Goal: Task Accomplishment & Management: Manage account settings

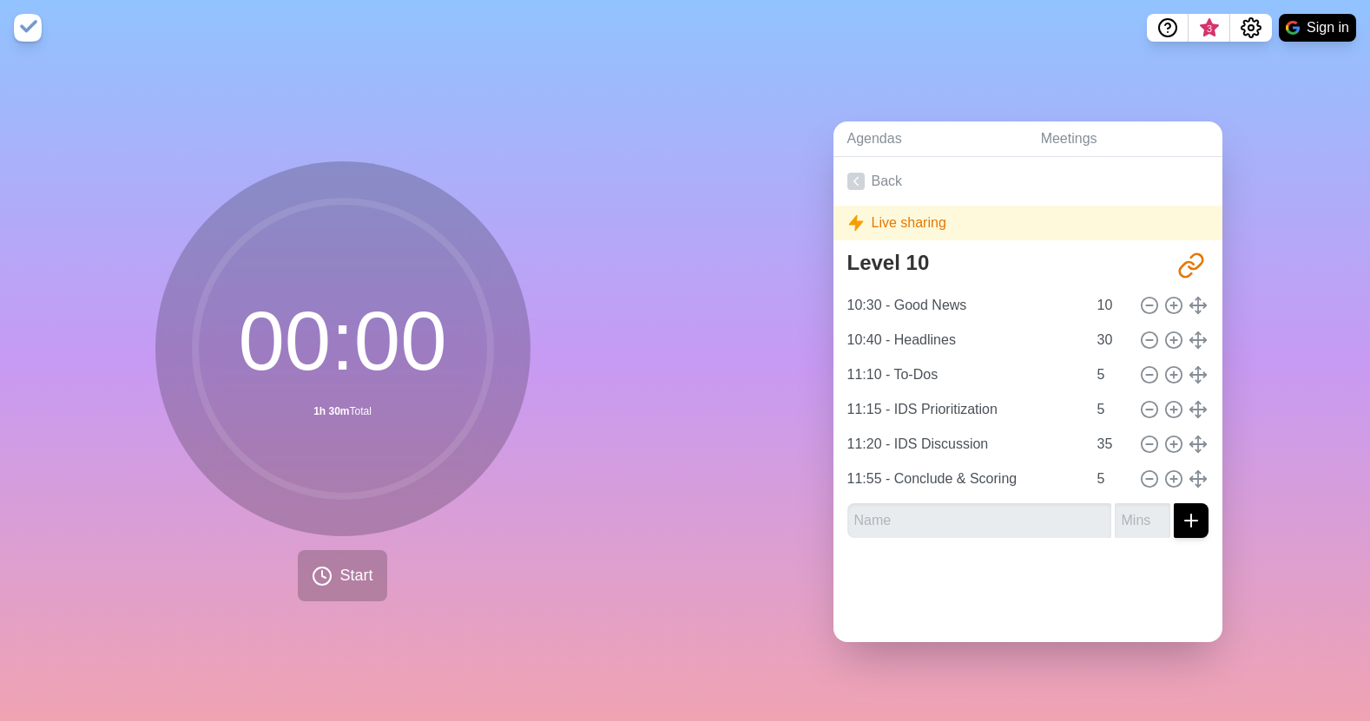
click at [395, 244] on circle at bounding box center [342, 348] width 295 height 295
click at [1206, 30] on span "3" at bounding box center [1209, 29] width 14 height 14
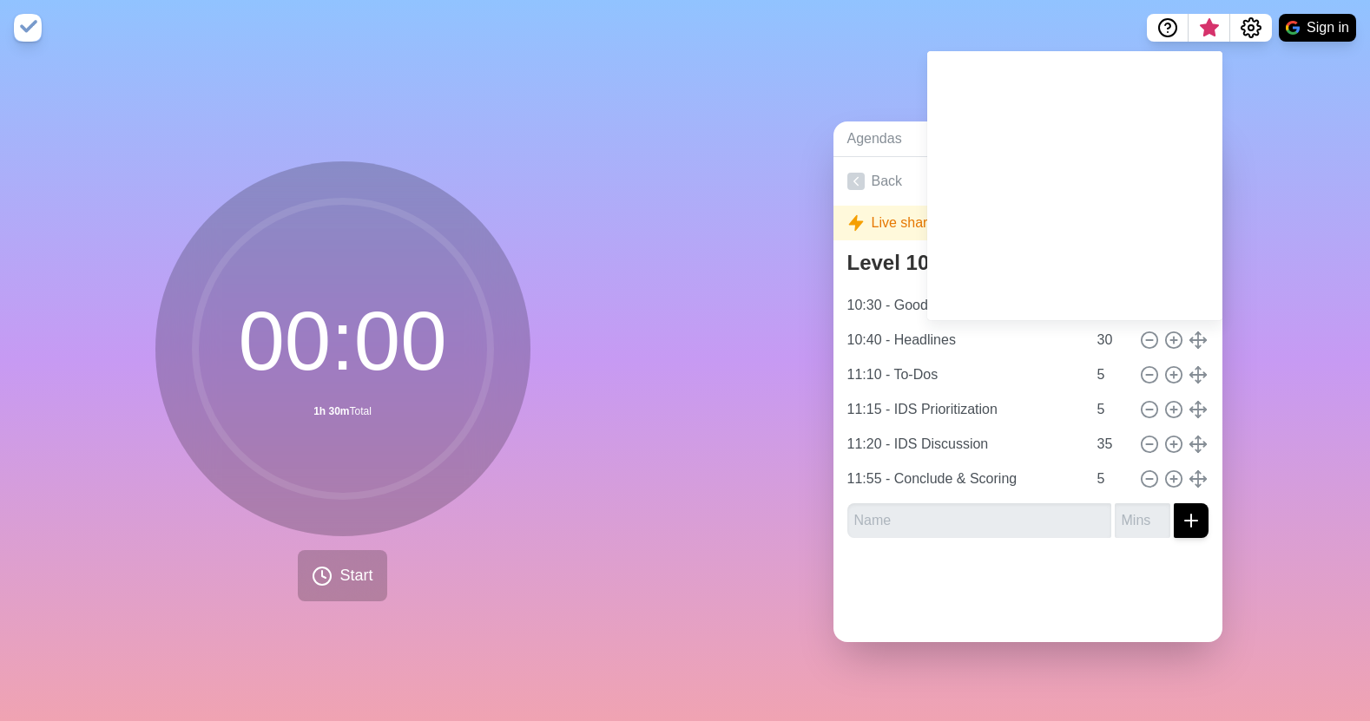
click at [1248, 109] on div "Agendas Meetings Back Live sharing Level 10 [URL][DOMAIN_NAME] 10:30 - Good New…" at bounding box center [1027, 389] width 685 height 666
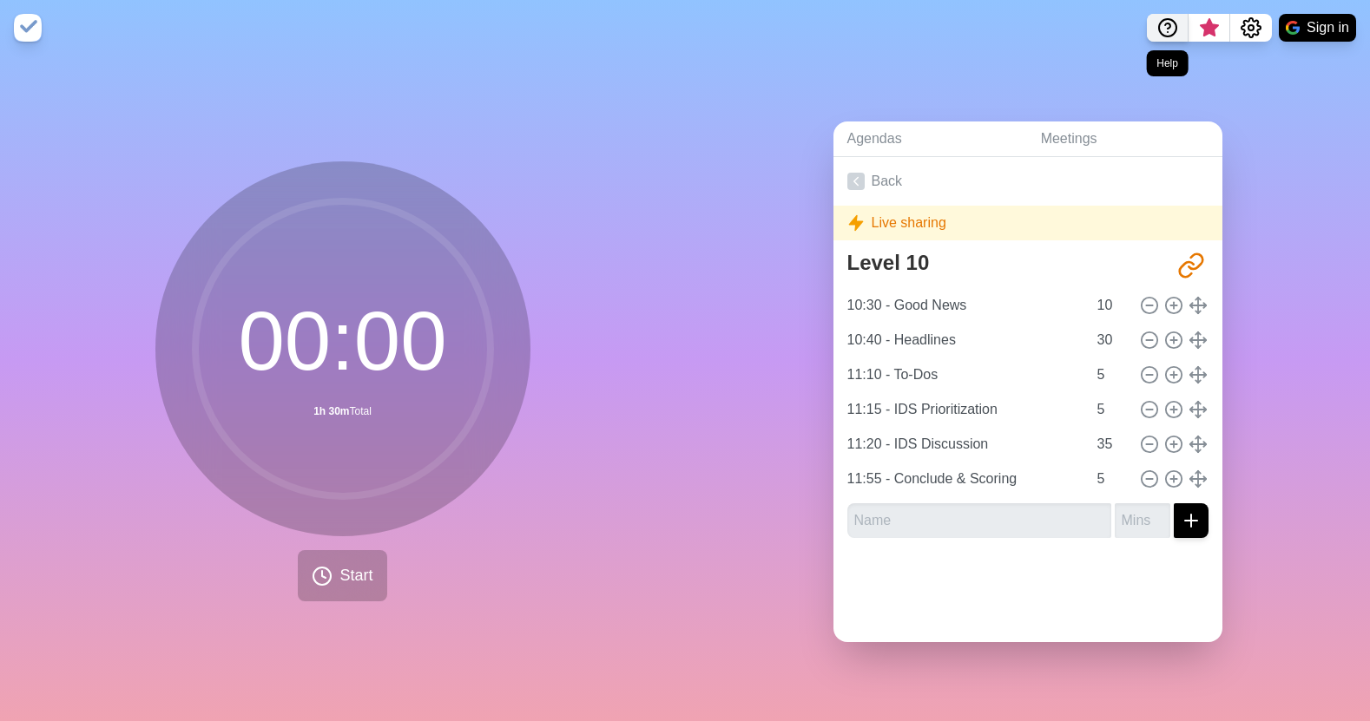
click at [1165, 25] on icon "Help" at bounding box center [1167, 25] width 5 height 5
click at [1255, 121] on div "Agendas Meetings Back Live sharing Level 10 http://timeblocks.co/-OY87SBfE1F2R_…" at bounding box center [1027, 389] width 685 height 666
click at [1246, 27] on icon "Settings" at bounding box center [1251, 27] width 21 height 21
click at [1247, 36] on icon "Settings" at bounding box center [1251, 27] width 21 height 21
click at [1293, 127] on div "Agendas Meetings Back Live sharing Level 10 http://timeblocks.co/-OY87SBfE1F2R_…" at bounding box center [1027, 389] width 685 height 666
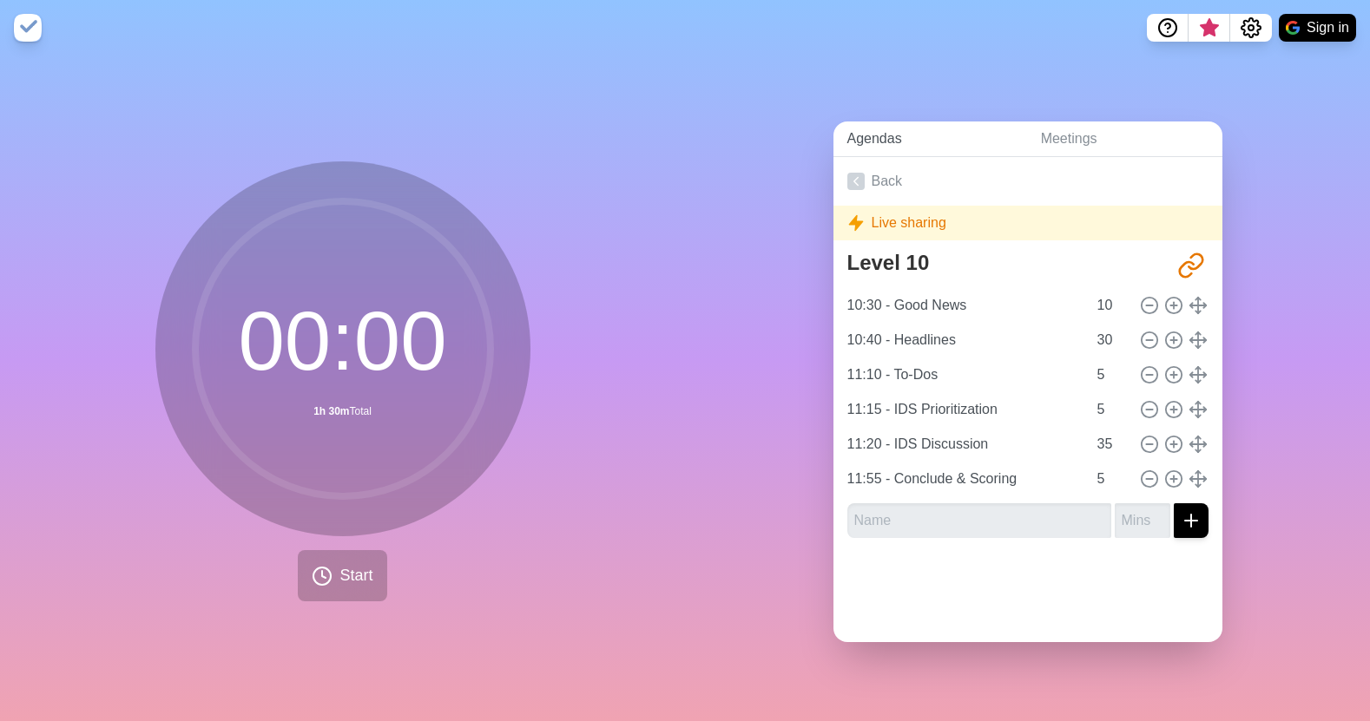
click at [875, 141] on link "Agendas" at bounding box center [930, 140] width 194 height 36
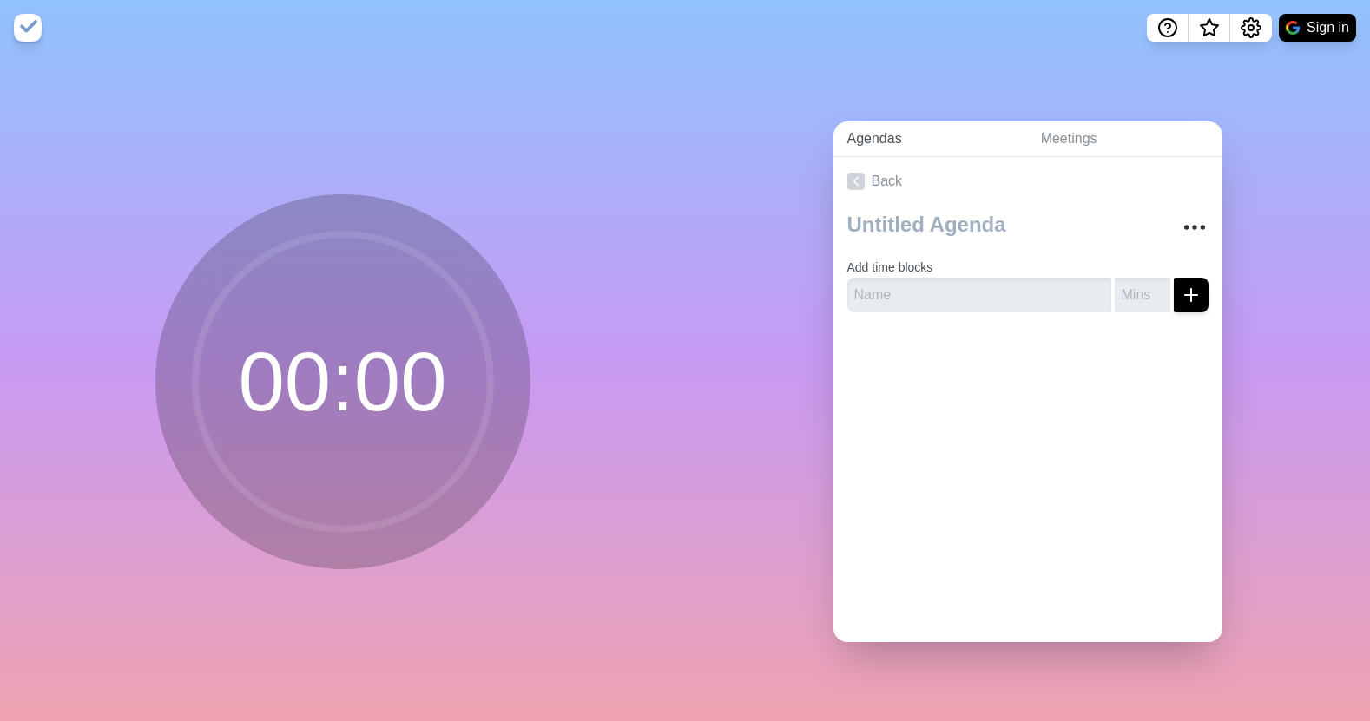
click at [882, 135] on link "Agendas" at bounding box center [930, 140] width 194 height 36
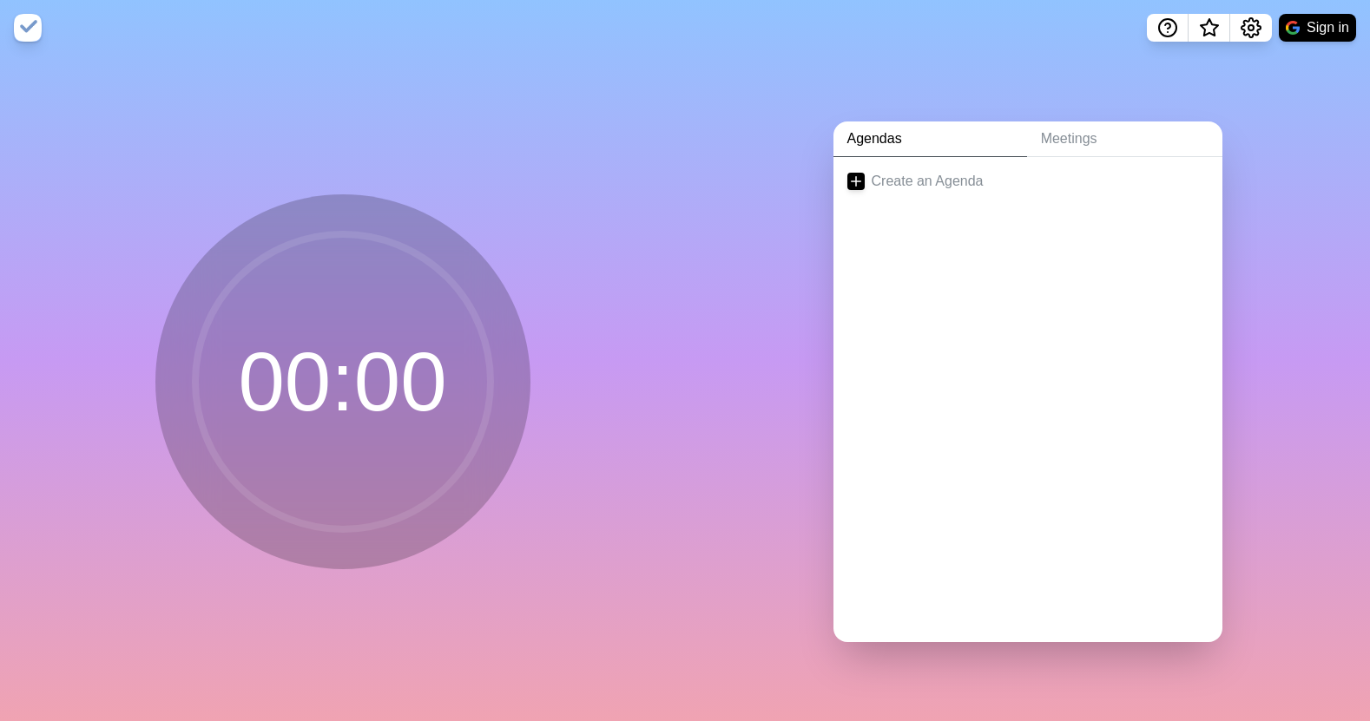
click at [1322, 17] on button "Sign in" at bounding box center [1317, 28] width 77 height 28
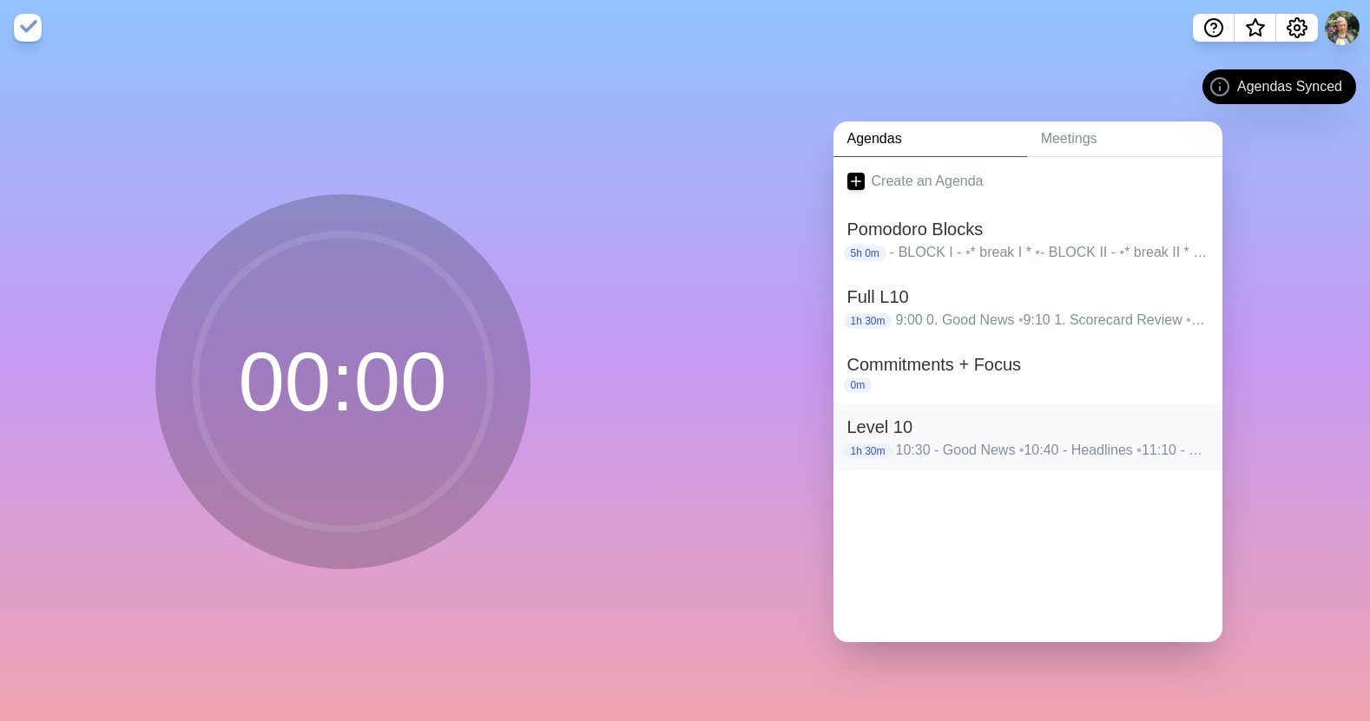
click at [1091, 414] on h2 "Level 10" at bounding box center [1027, 427] width 361 height 26
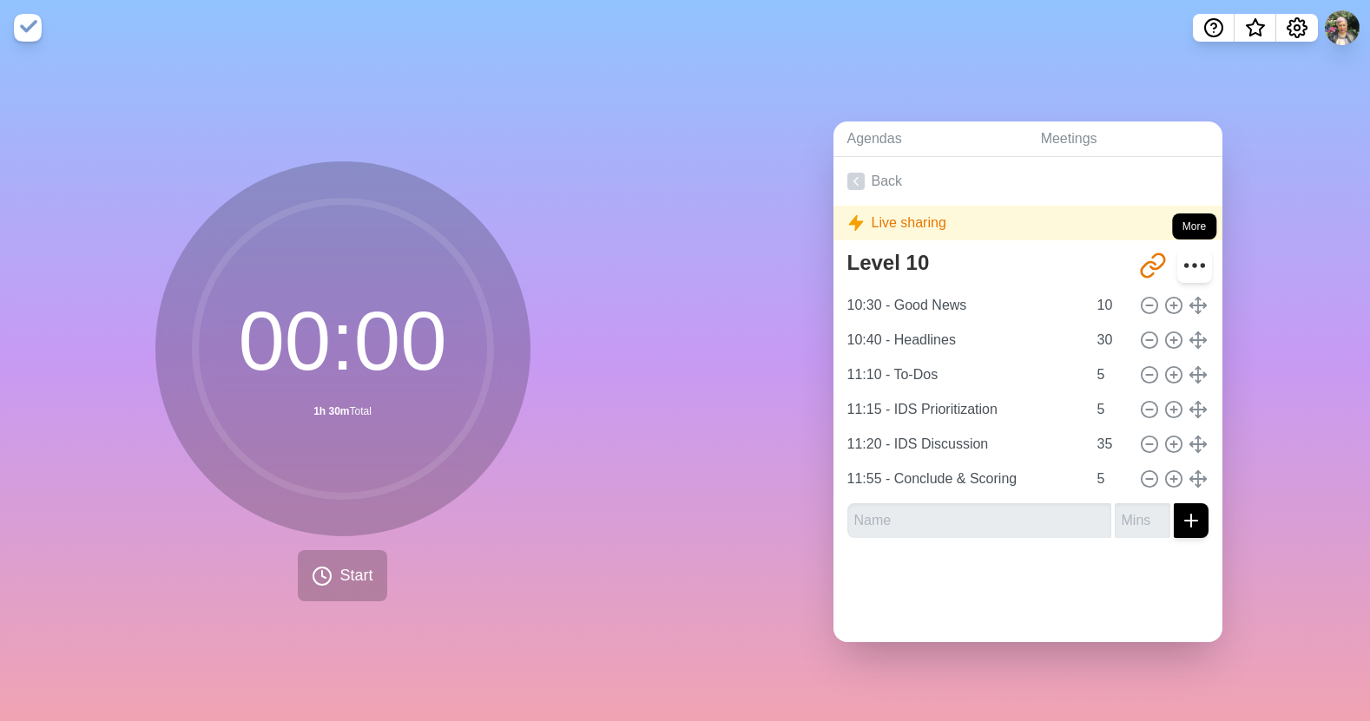
click at [1193, 265] on circle "More" at bounding box center [1194, 266] width 3 height 3
click at [1181, 262] on icon "More" at bounding box center [1195, 266] width 28 height 28
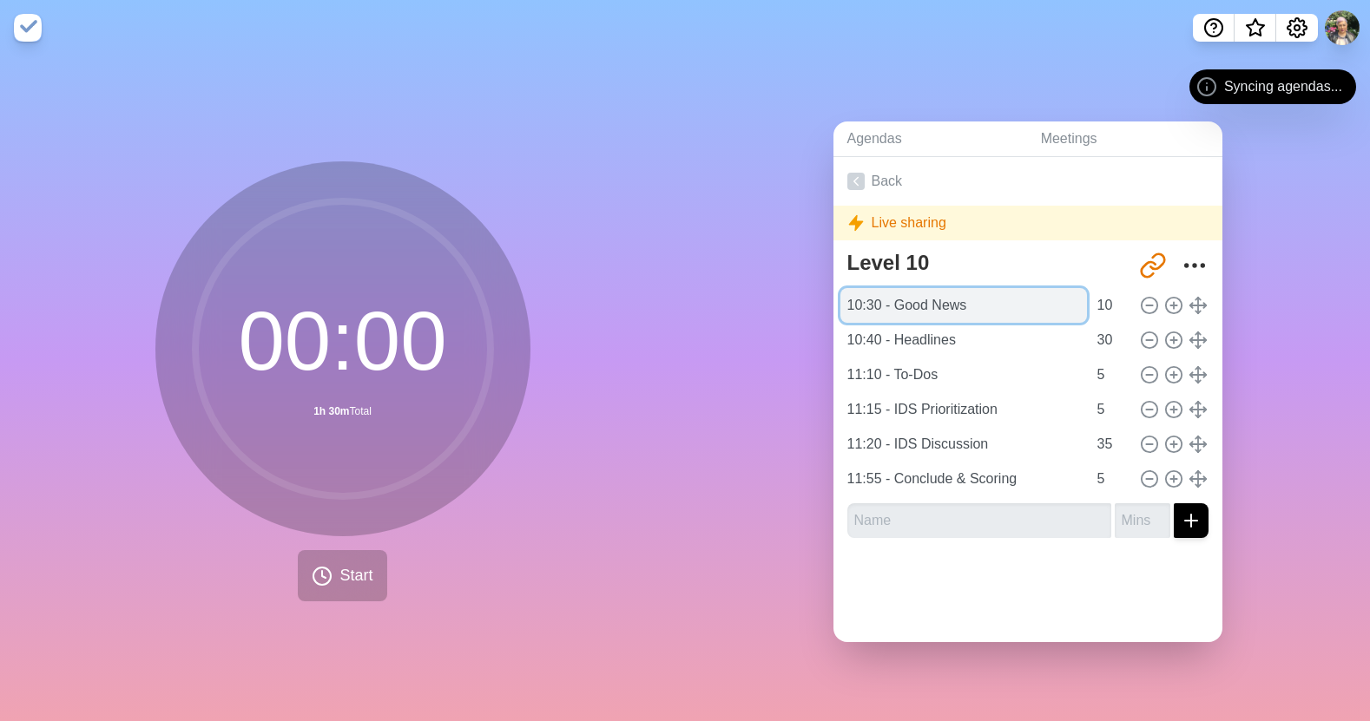
click at [928, 309] on input "10:30 - Good News" at bounding box center [963, 305] width 247 height 35
click at [1189, 303] on polyline at bounding box center [1190, 305] width 3 height 5
click at [1181, 260] on icon "More" at bounding box center [1195, 266] width 28 height 28
click at [1181, 267] on icon "More" at bounding box center [1195, 266] width 28 height 28
click at [1181, 258] on icon "More" at bounding box center [1195, 266] width 28 height 28
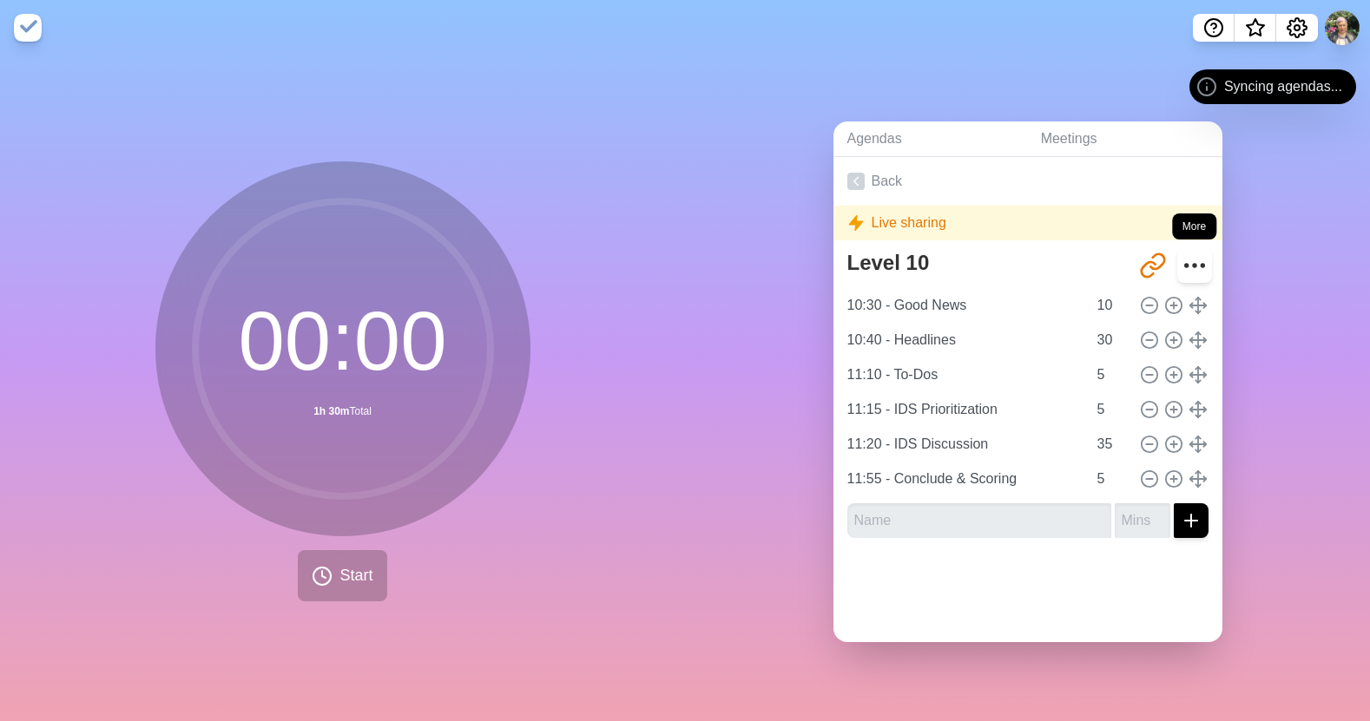
click at [1193, 265] on circle "More" at bounding box center [1194, 266] width 3 height 3
click at [1181, 260] on icon "More" at bounding box center [1195, 266] width 28 height 28
click at [1193, 265] on circle "More" at bounding box center [1194, 266] width 3 height 3
click at [919, 135] on link "Agendas" at bounding box center [930, 140] width 194 height 36
click at [896, 140] on link "Agendas" at bounding box center [930, 140] width 194 height 36
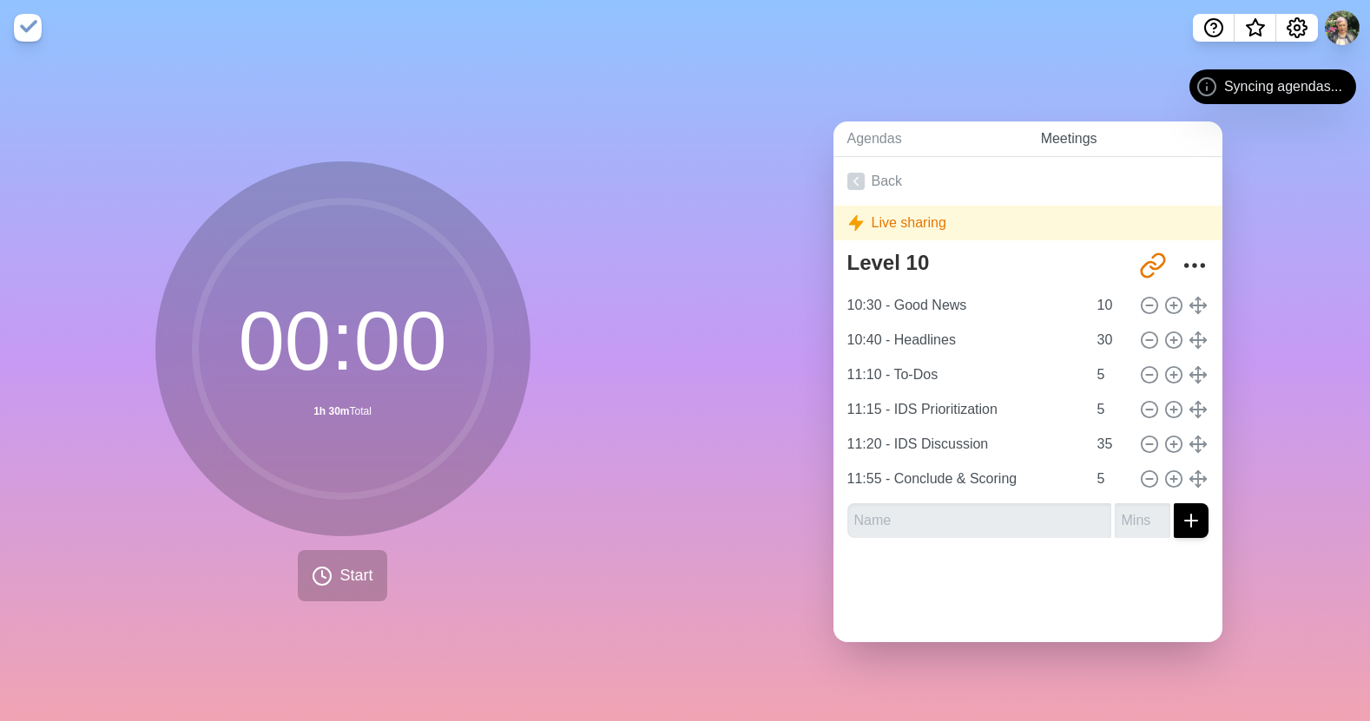
click at [1027, 127] on link "Meetings" at bounding box center [1124, 140] width 195 height 36
click at [1053, 133] on link "Meetings" at bounding box center [1124, 140] width 195 height 36
click at [880, 134] on link "Agendas" at bounding box center [930, 140] width 194 height 36
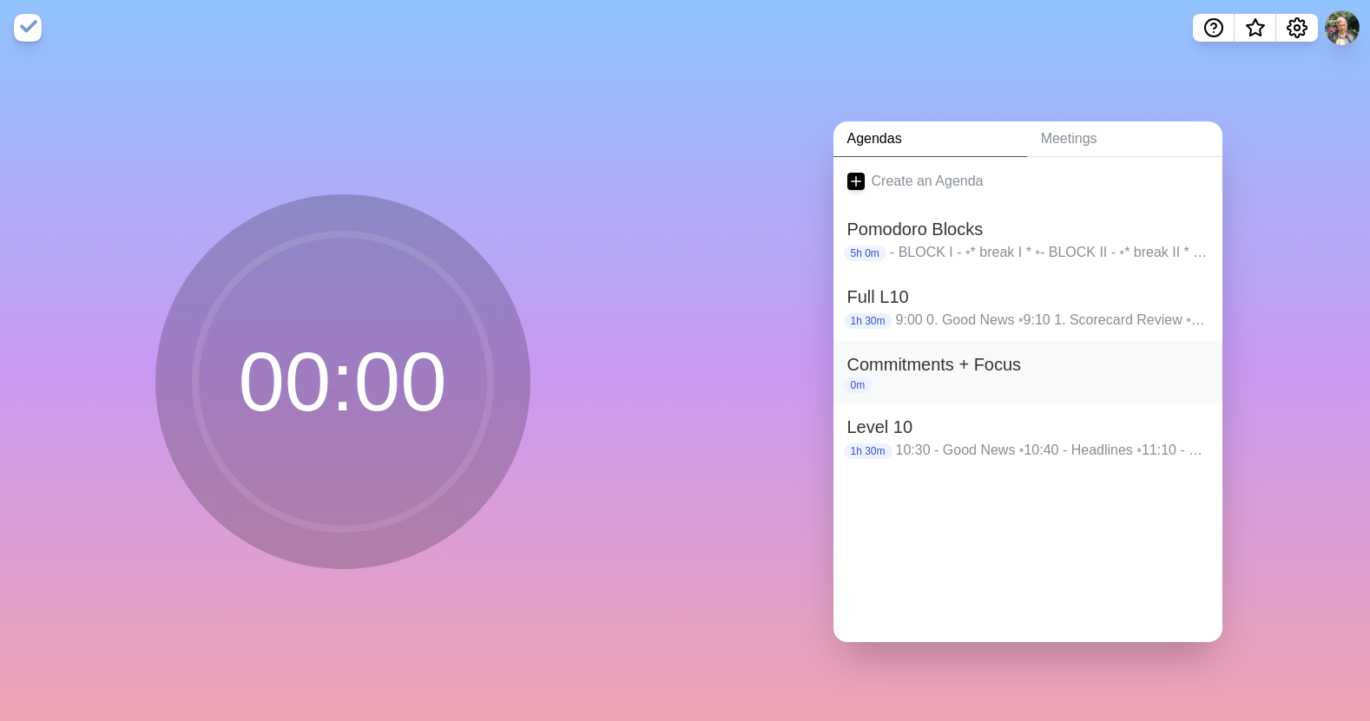
click at [1097, 365] on h2 "Commitments + Focus" at bounding box center [1027, 365] width 361 height 26
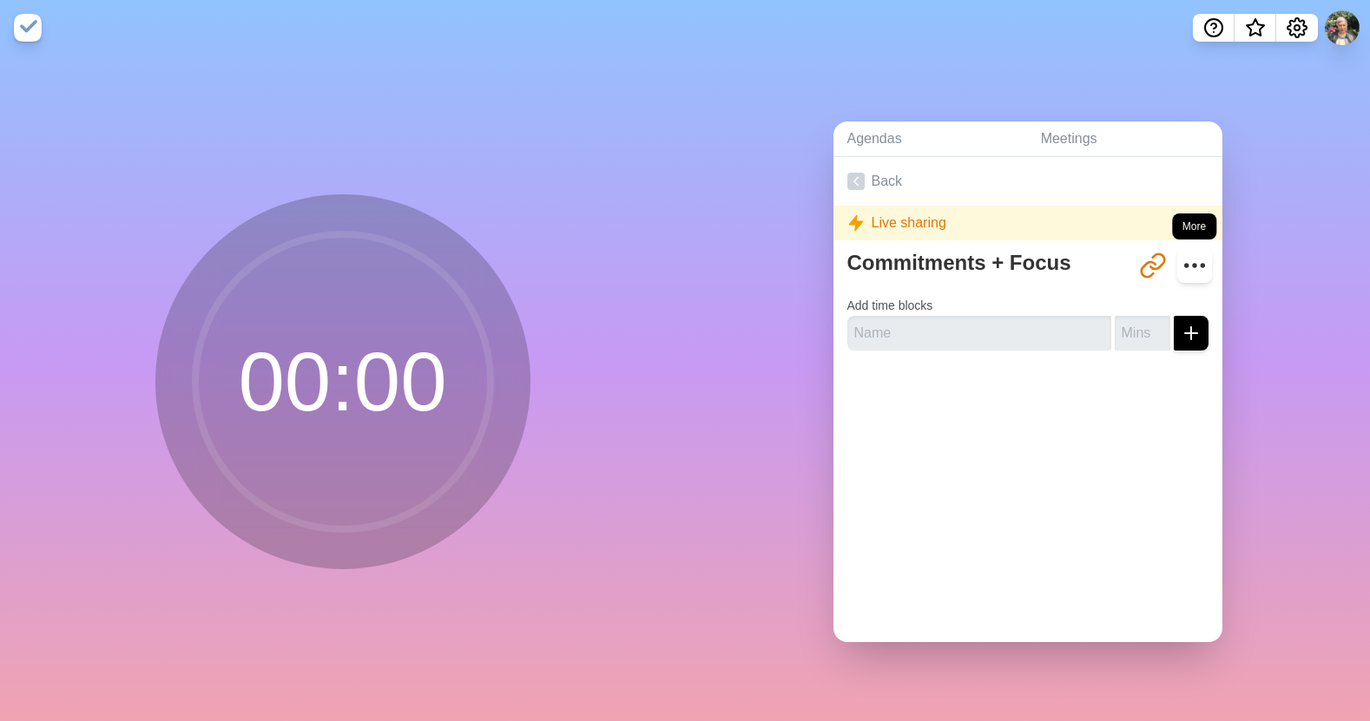
click at [1181, 266] on icon "More" at bounding box center [1195, 266] width 28 height 28
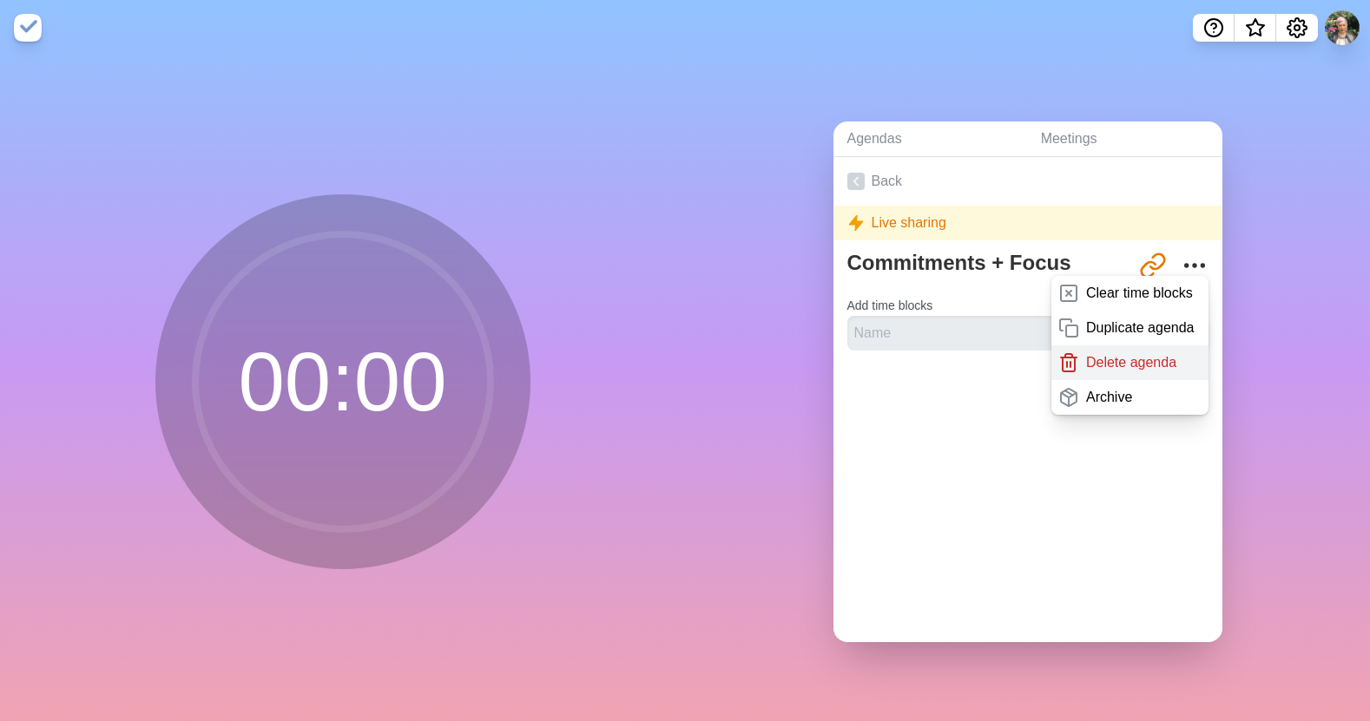
click at [1133, 354] on p "Delete agenda" at bounding box center [1131, 362] width 90 height 21
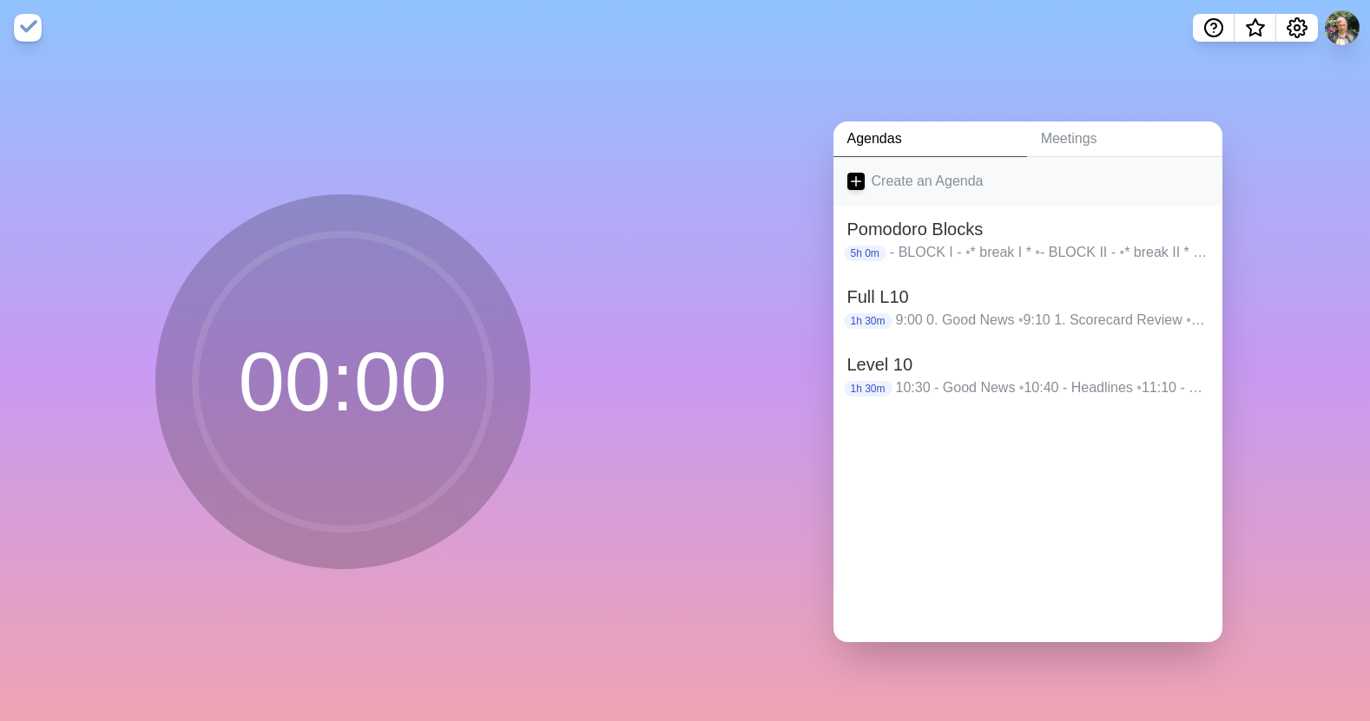
click at [1117, 178] on link "Create an Agenda" at bounding box center [1027, 181] width 389 height 49
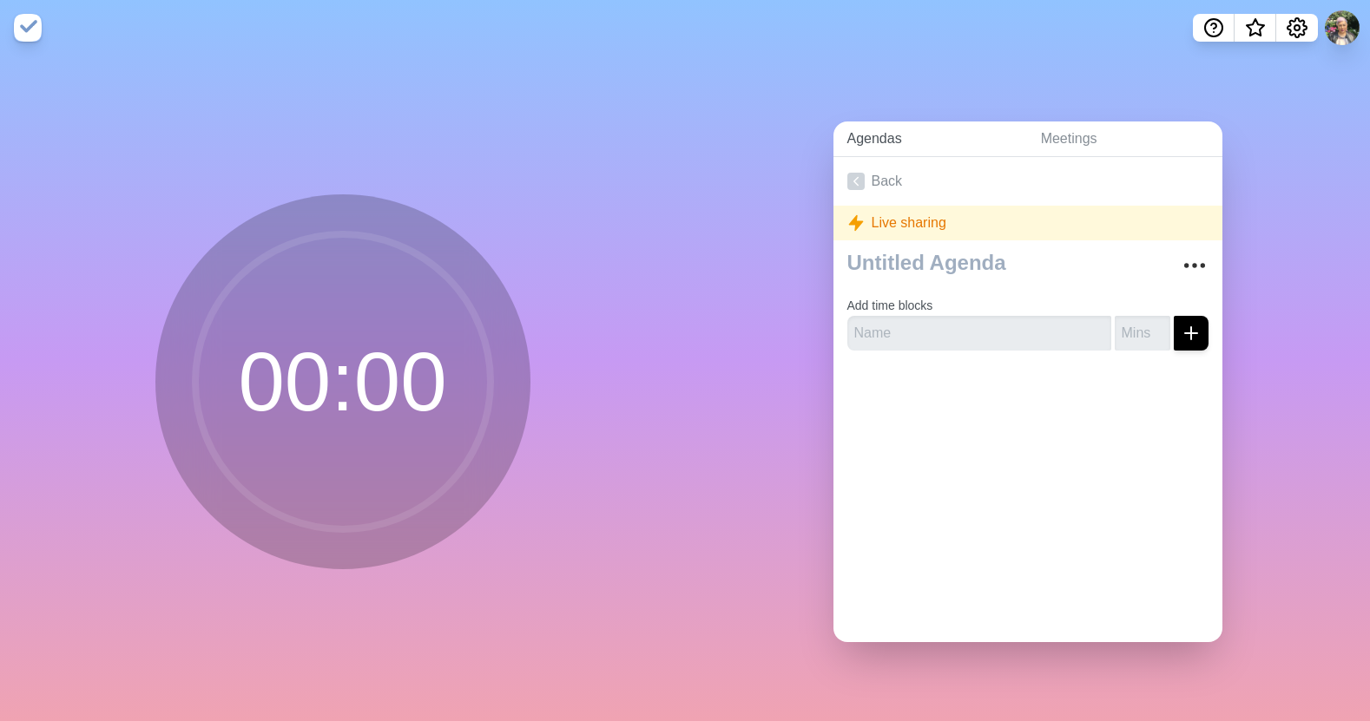
click at [886, 143] on link "Agendas" at bounding box center [930, 140] width 194 height 36
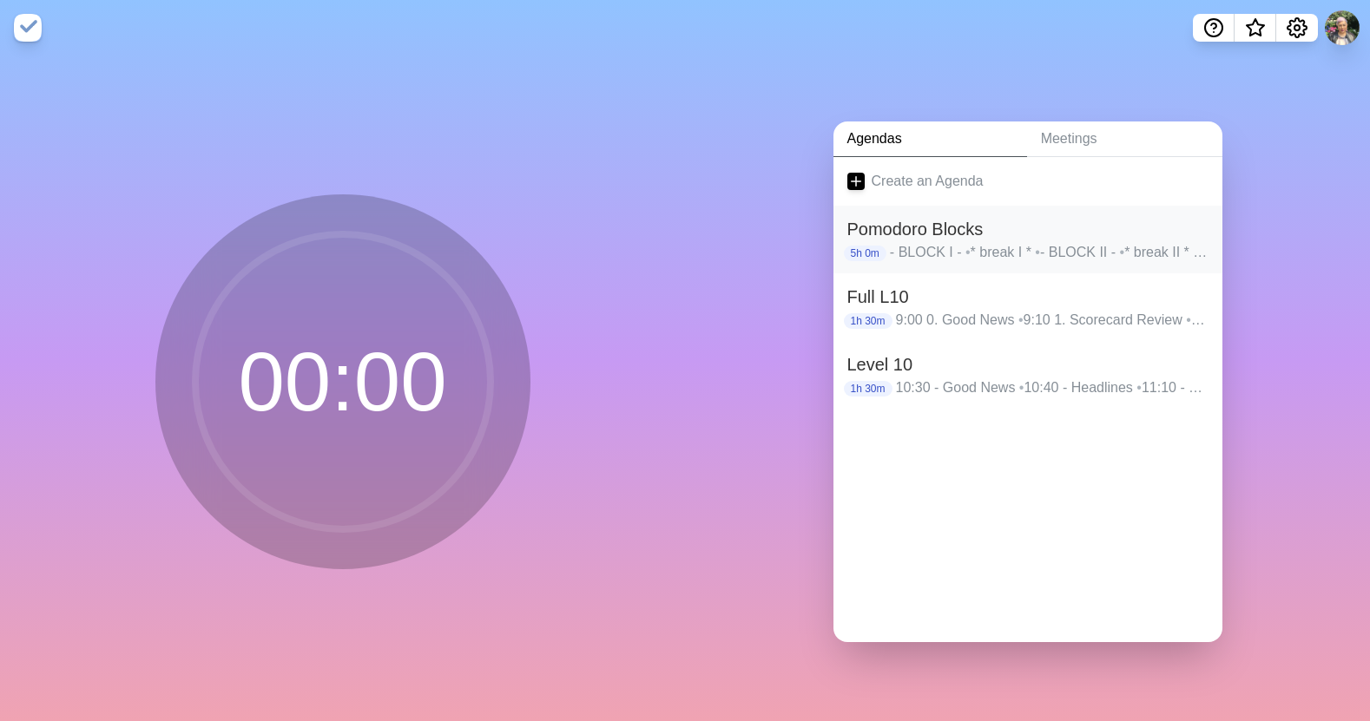
click at [1180, 223] on h2 "Pomodoro Blocks" at bounding box center [1027, 229] width 361 height 26
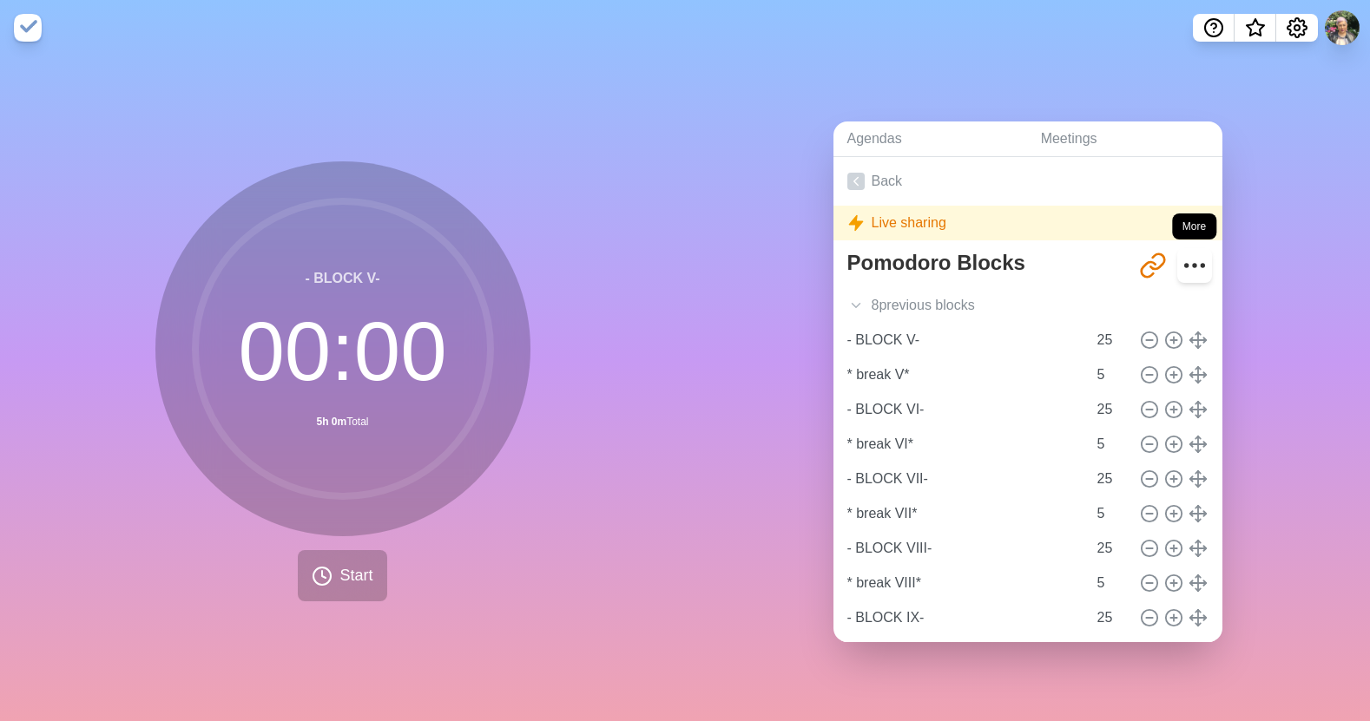
click at [1193, 265] on circle "More" at bounding box center [1194, 266] width 3 height 3
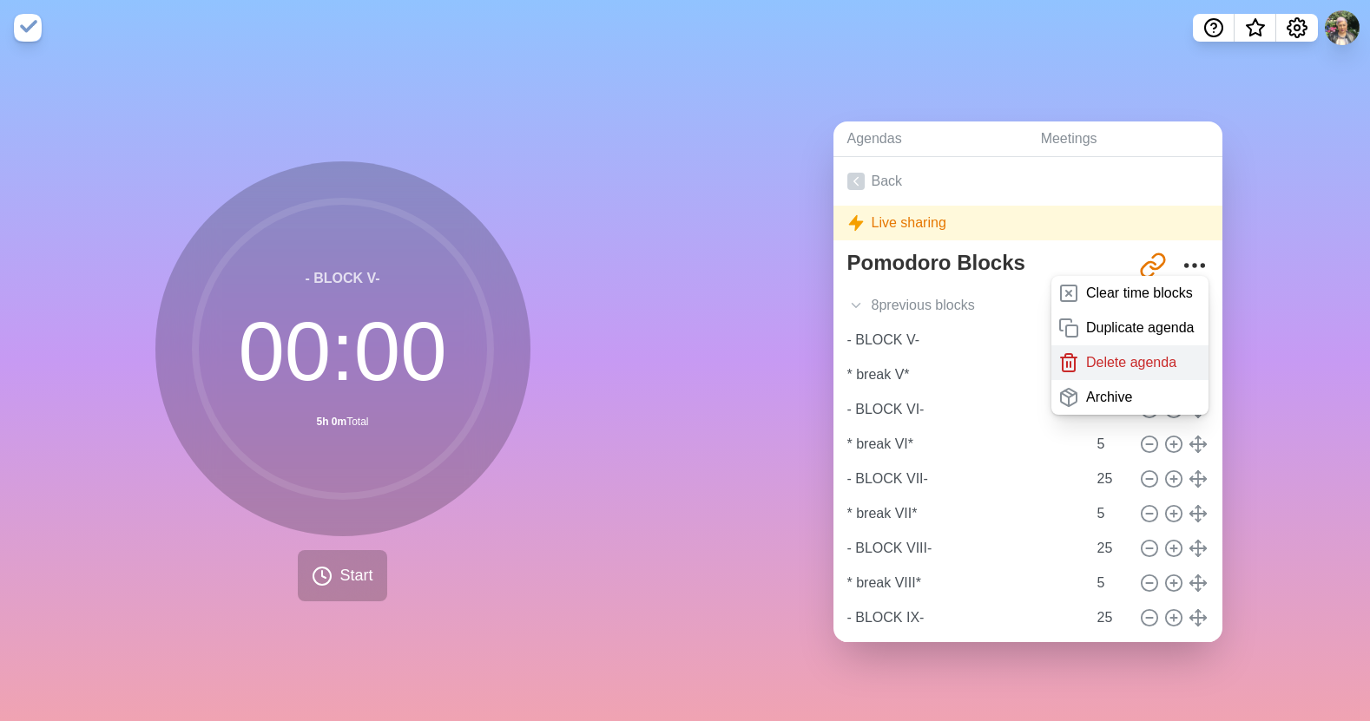
click at [1127, 355] on p "Delete agenda" at bounding box center [1131, 362] width 90 height 21
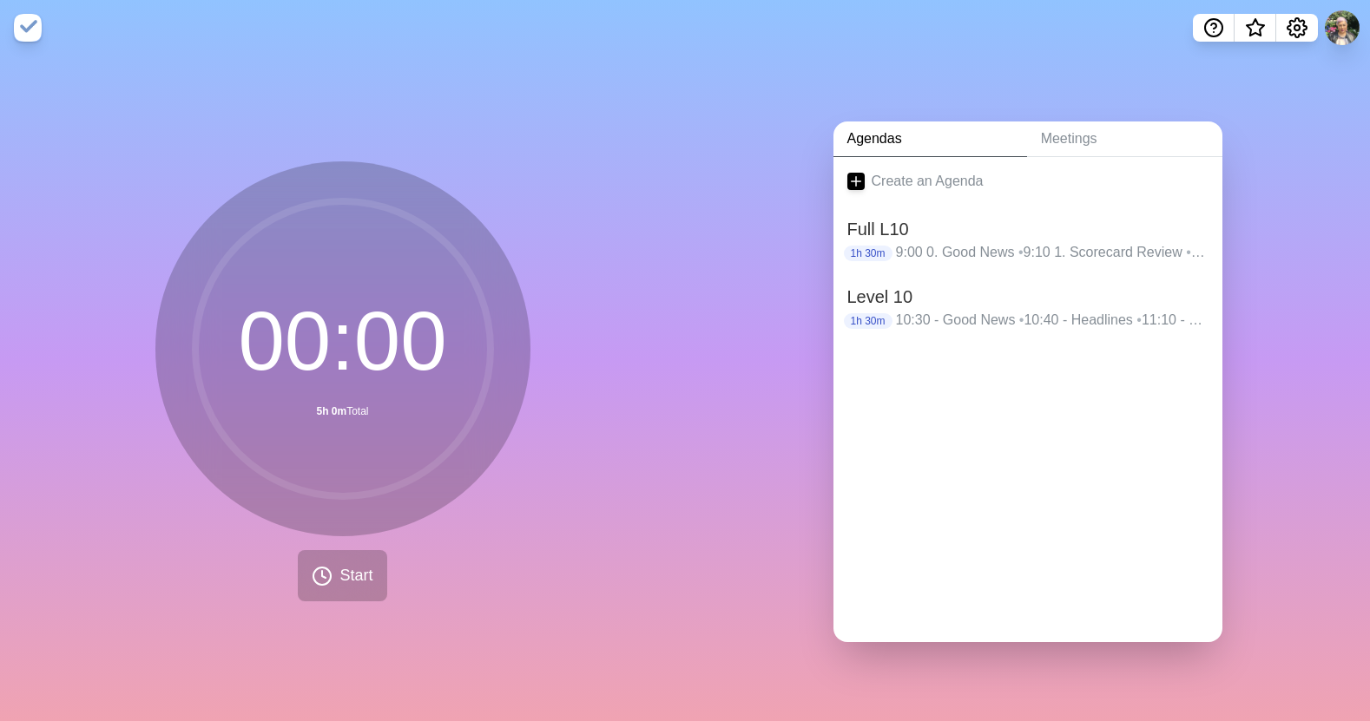
click at [989, 432] on div "Create an Agenda Full L10 1h 30m 9:00 0. Good News • 9:10 1. Scorecard Review •…" at bounding box center [1027, 399] width 389 height 485
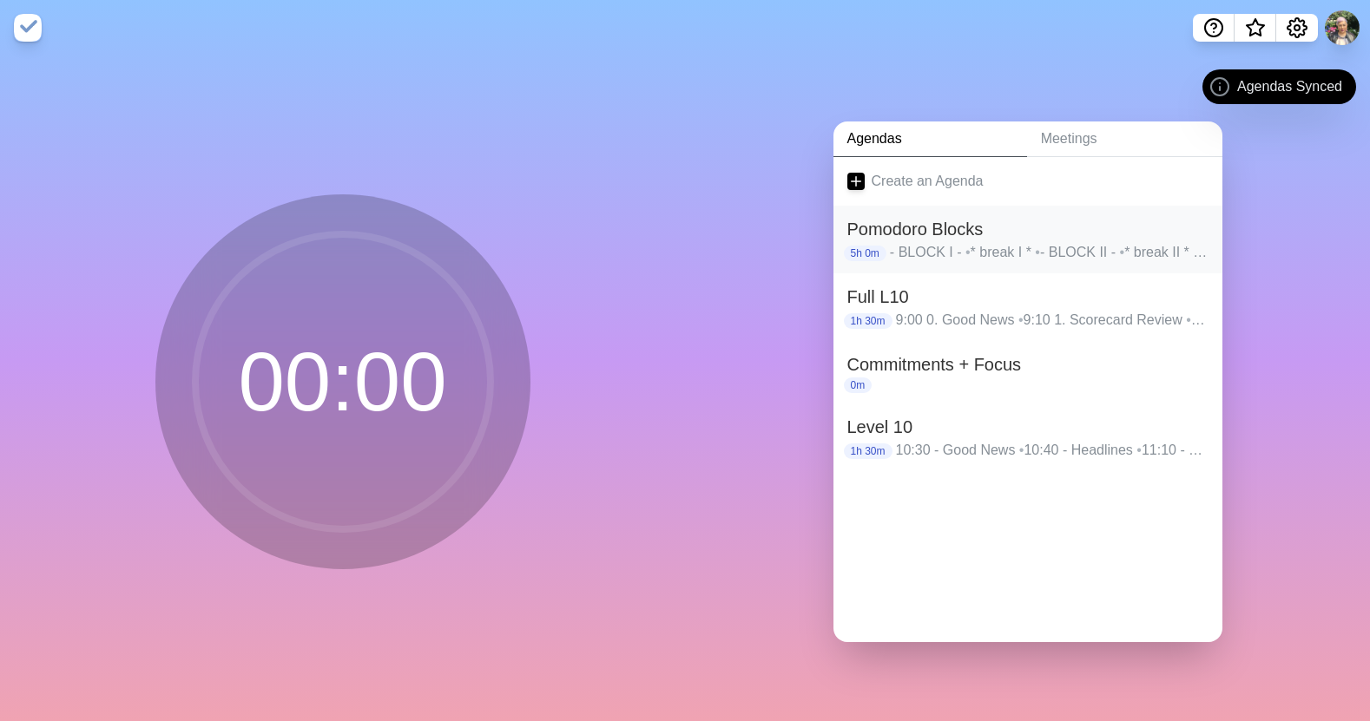
click at [1178, 232] on h2 "Pomodoro Blocks" at bounding box center [1027, 229] width 361 height 26
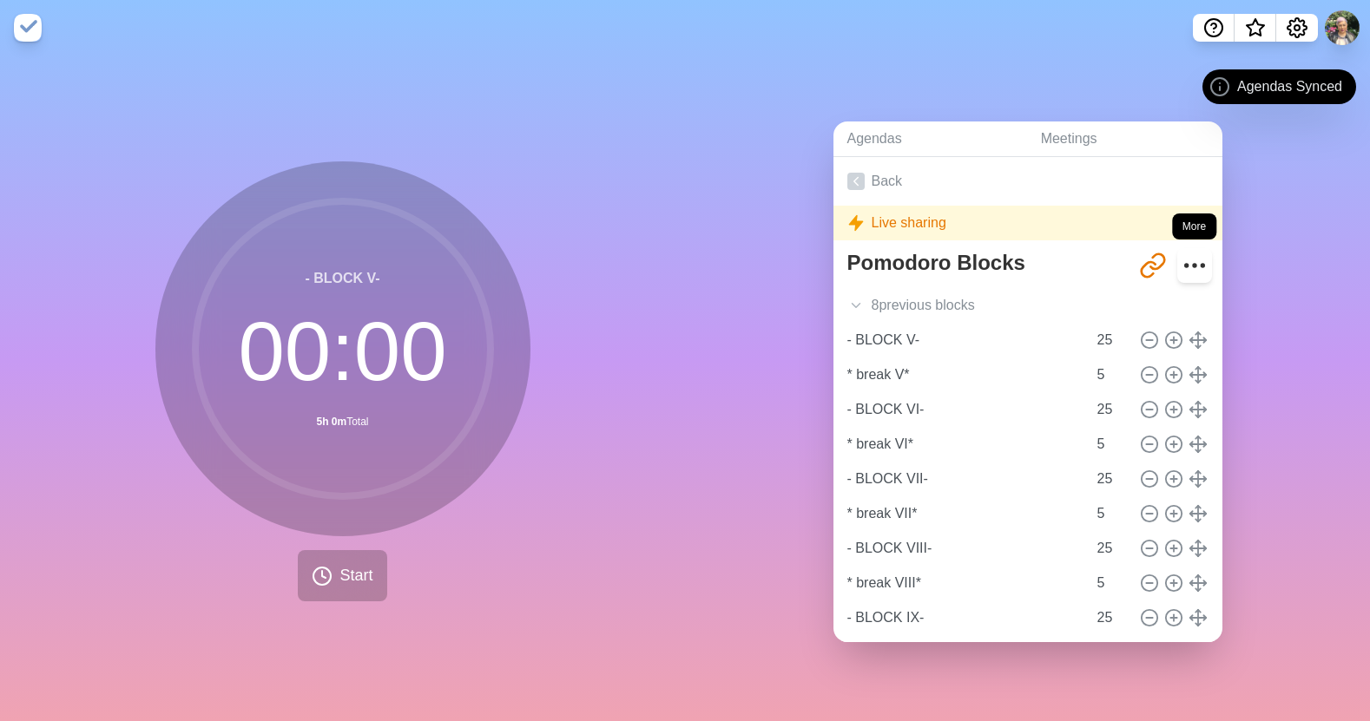
click at [1181, 262] on icon "More" at bounding box center [1195, 266] width 28 height 28
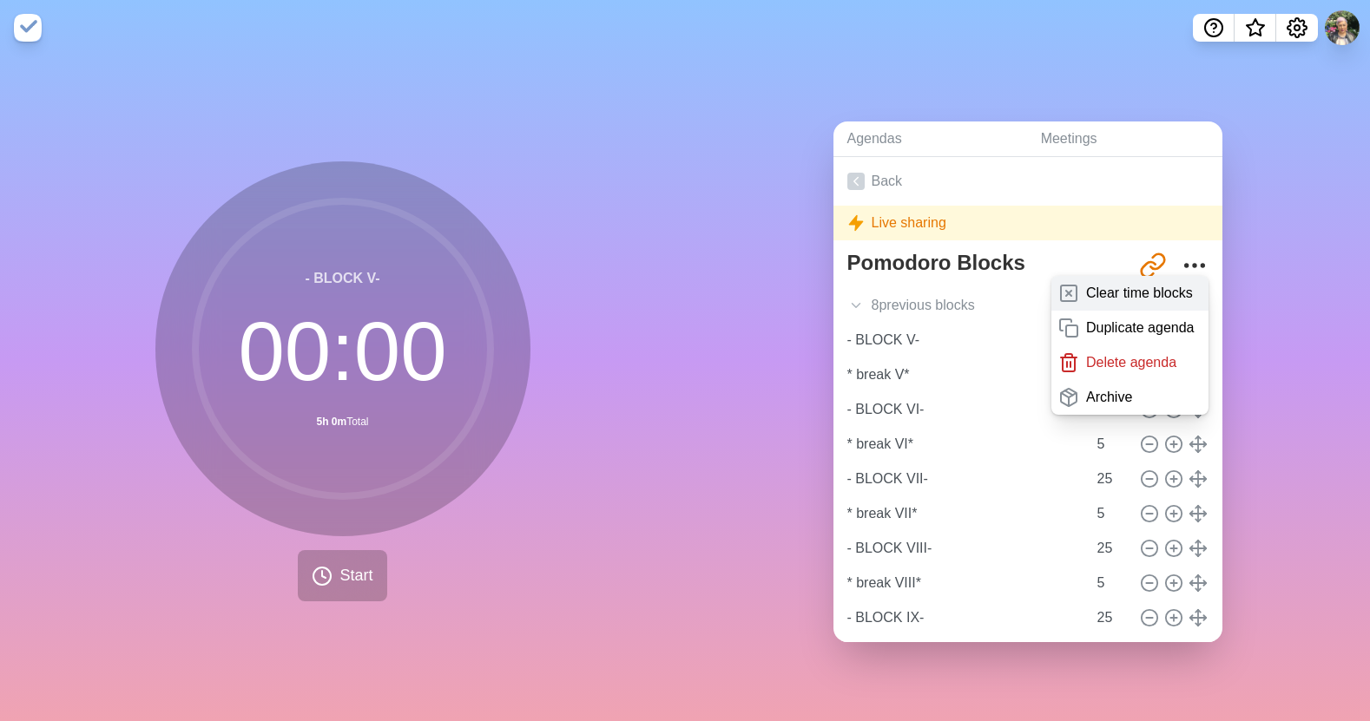
click at [1156, 286] on p "Clear time blocks" at bounding box center [1139, 293] width 107 height 21
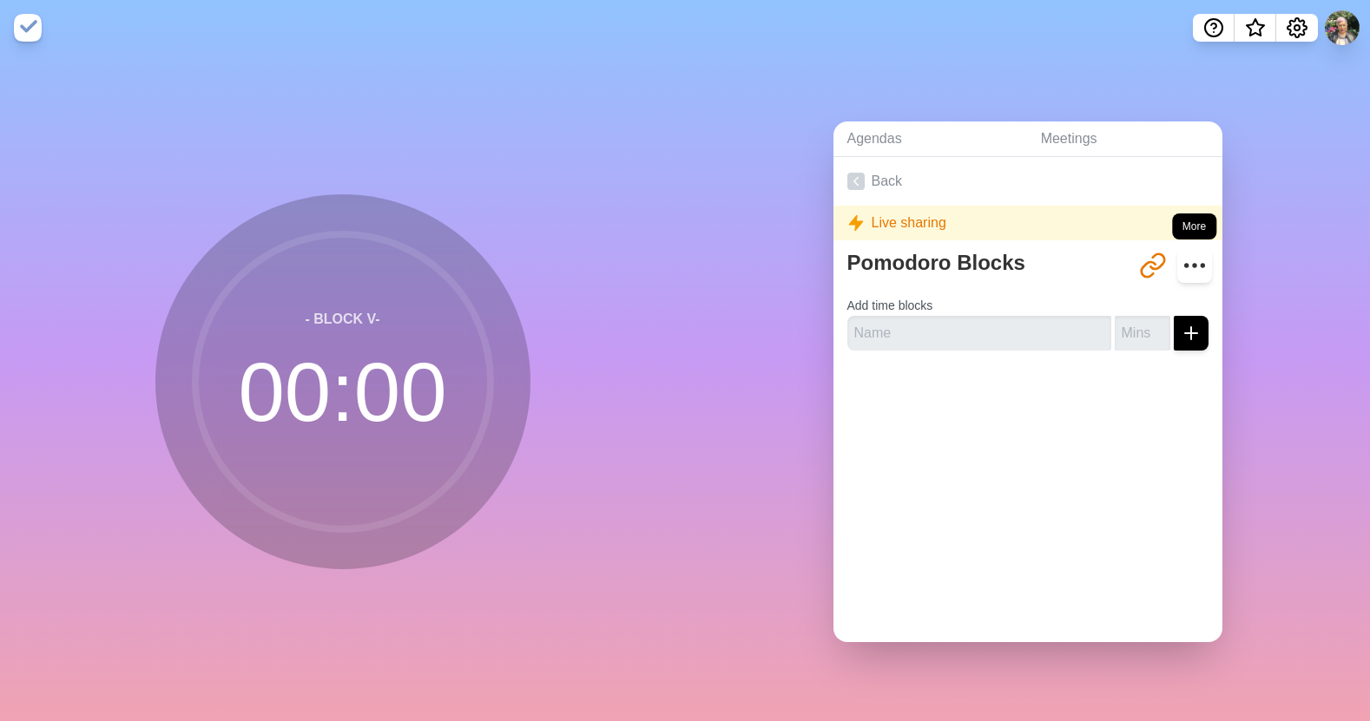
click at [1181, 258] on icon "More" at bounding box center [1195, 266] width 28 height 28
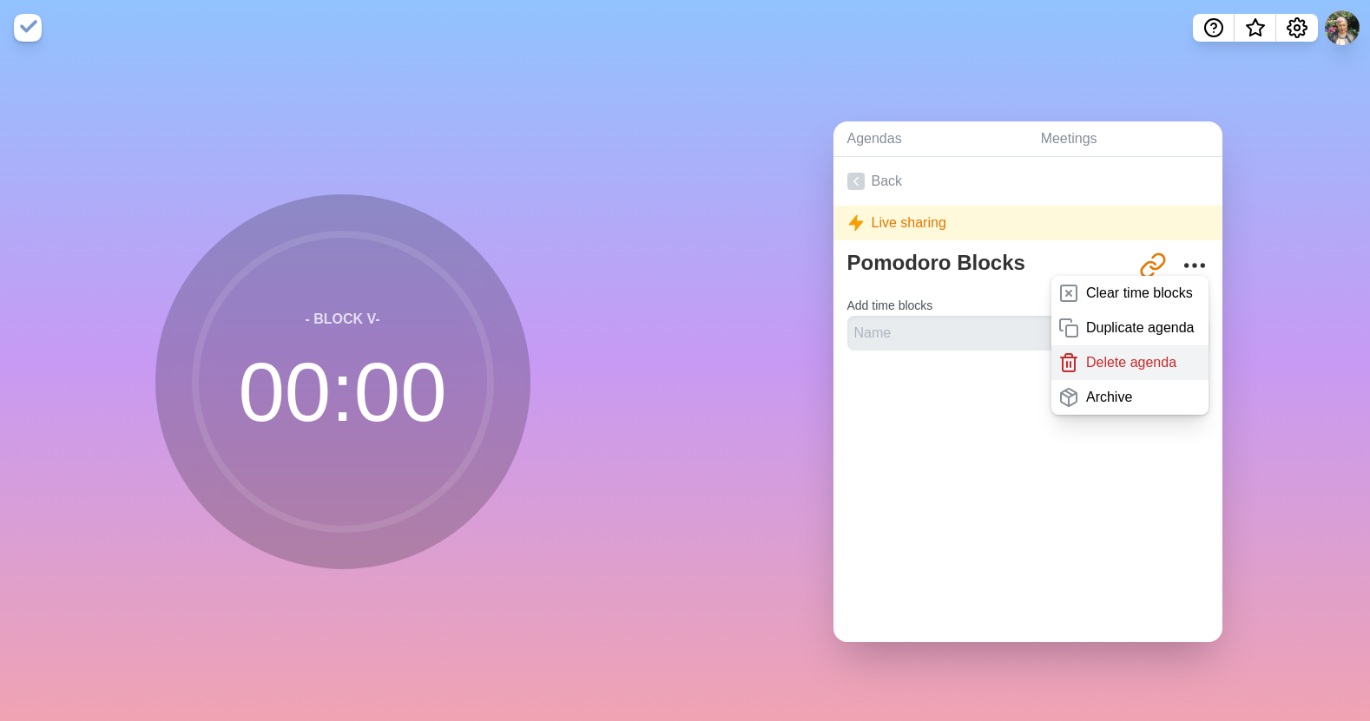
click at [1124, 364] on p "Delete agenda" at bounding box center [1131, 362] width 90 height 21
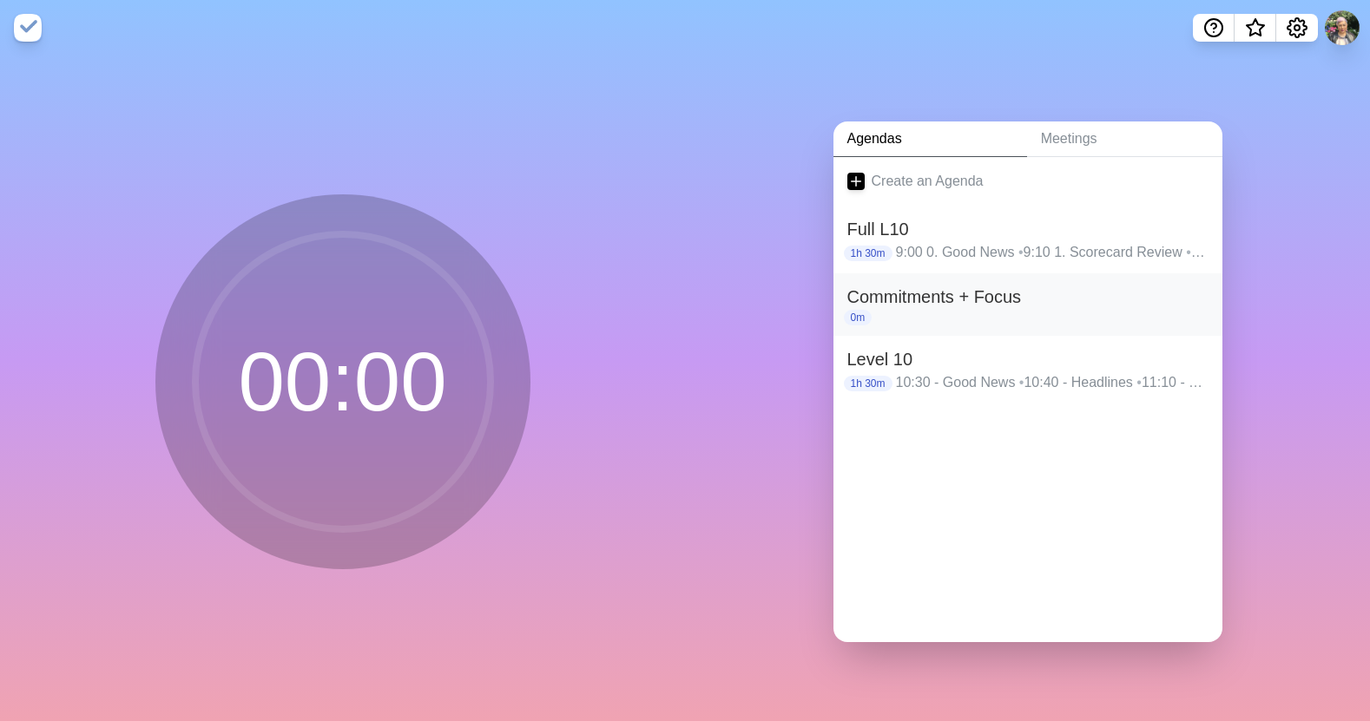
click at [1141, 310] on div "0m" at bounding box center [1027, 318] width 361 height 16
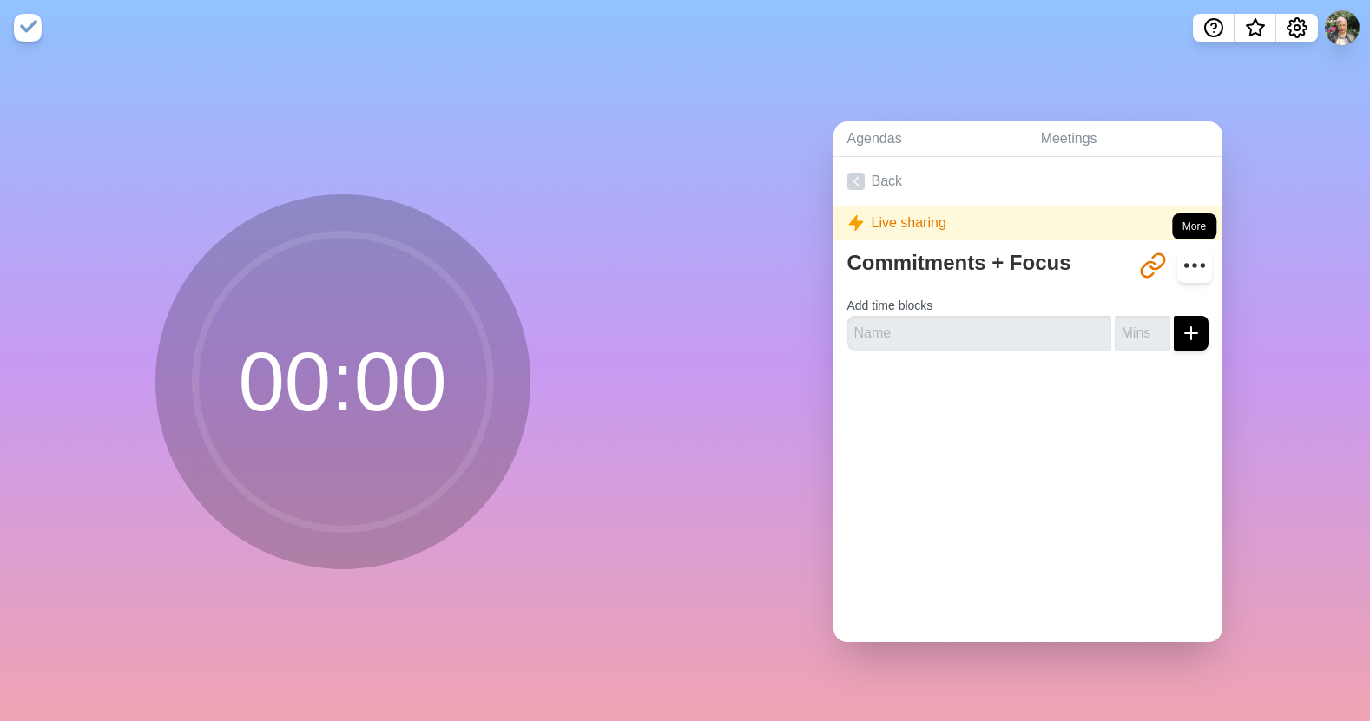
click at [1181, 259] on icon "More" at bounding box center [1195, 266] width 28 height 28
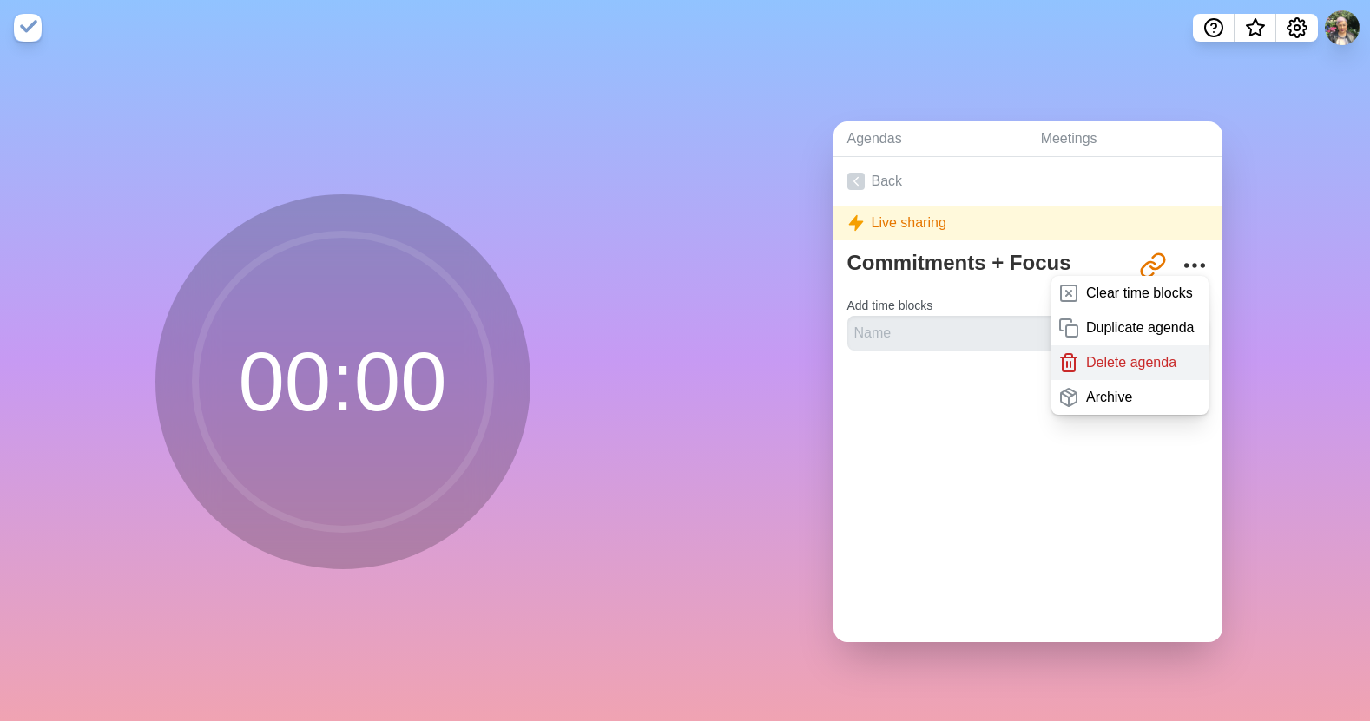
click at [1146, 359] on p "Delete agenda" at bounding box center [1131, 362] width 90 height 21
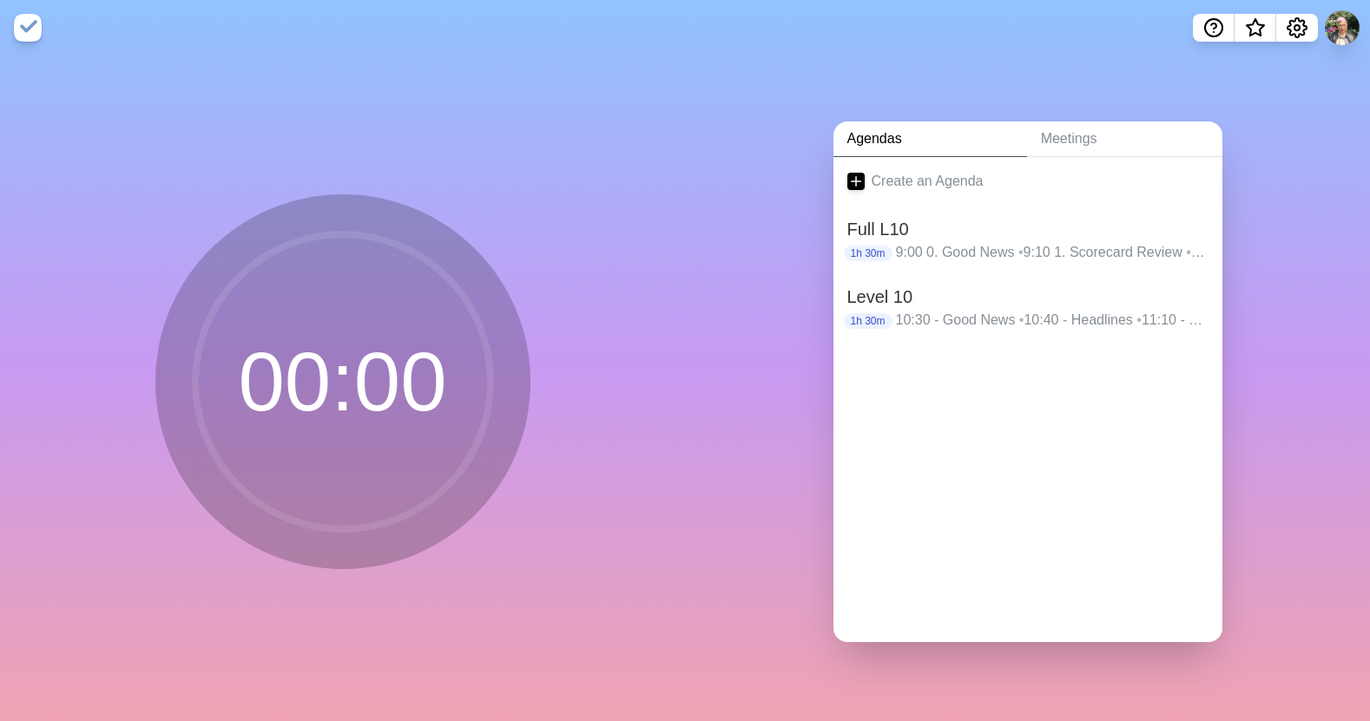
click at [1266, 344] on div "Agendas Meetings Create an Agenda Full L10 1h 30m 9:00 0. Good News • 9:10 1. S…" at bounding box center [1027, 389] width 685 height 666
click at [1264, 344] on div "Agendas Meetings Create an Agenda Full L10 1h 30m 9:00 0. Good News • 9:10 1. S…" at bounding box center [1027, 389] width 685 height 666
click at [1062, 127] on link "Meetings" at bounding box center [1124, 140] width 195 height 36
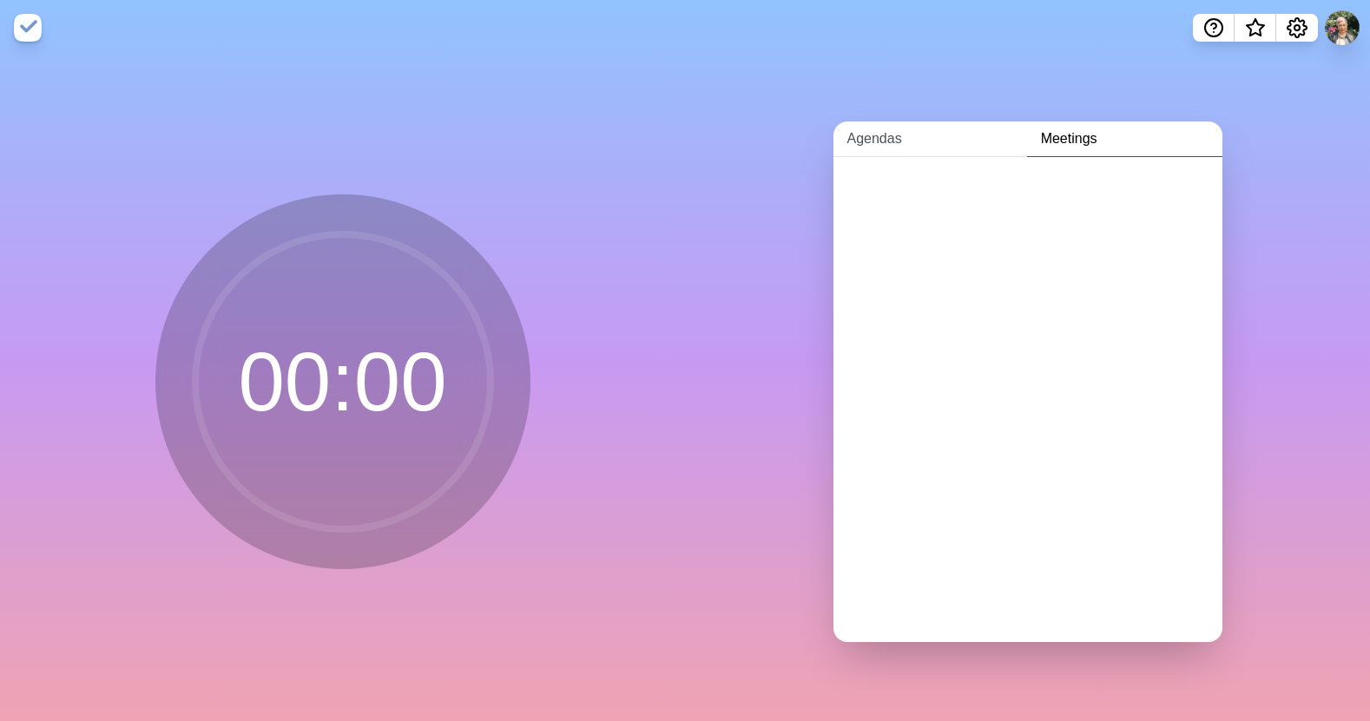
click at [873, 135] on link "Agendas" at bounding box center [930, 140] width 194 height 36
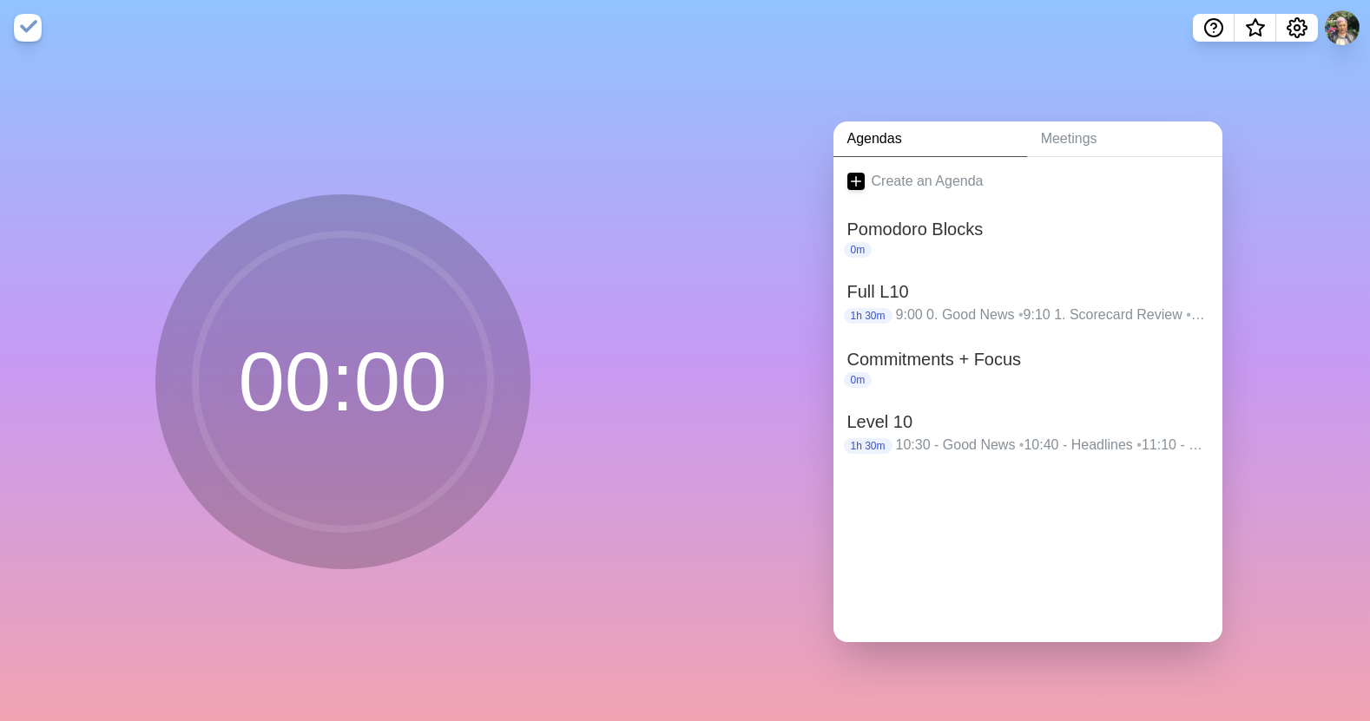
click at [107, 109] on div "00 : 00" at bounding box center [342, 389] width 685 height 666
